Goal: Transaction & Acquisition: Purchase product/service

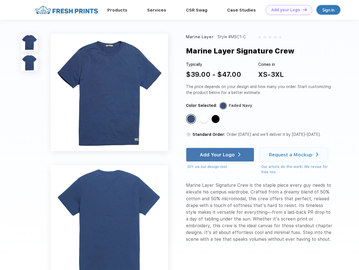
click at [287, 10] on link "Add your Logo Design Tool" at bounding box center [289, 10] width 46 height 10
click at [0, 0] on div "Design Tool" at bounding box center [0, 0] width 0 height 0
click at [302, 10] on link "Add your Logo Design Tool" at bounding box center [289, 10] width 46 height 10
click at [30, 42] on img at bounding box center [29, 42] width 17 height 17
click at [30, 63] on img at bounding box center [29, 63] width 17 height 17
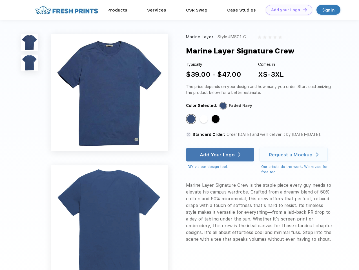
click at [191, 119] on div "Standard Color" at bounding box center [191, 119] width 8 height 8
click at [204, 119] on div "Standard Color" at bounding box center [204, 119] width 8 height 8
click at [216, 119] on div "Standard Color" at bounding box center [215, 119] width 8 height 8
click at [220, 155] on div "Add Your Logo" at bounding box center [217, 155] width 35 height 6
click at [294, 155] on div "Request a Mockup" at bounding box center [291, 155] width 44 height 6
